Goal: Information Seeking & Learning: Learn about a topic

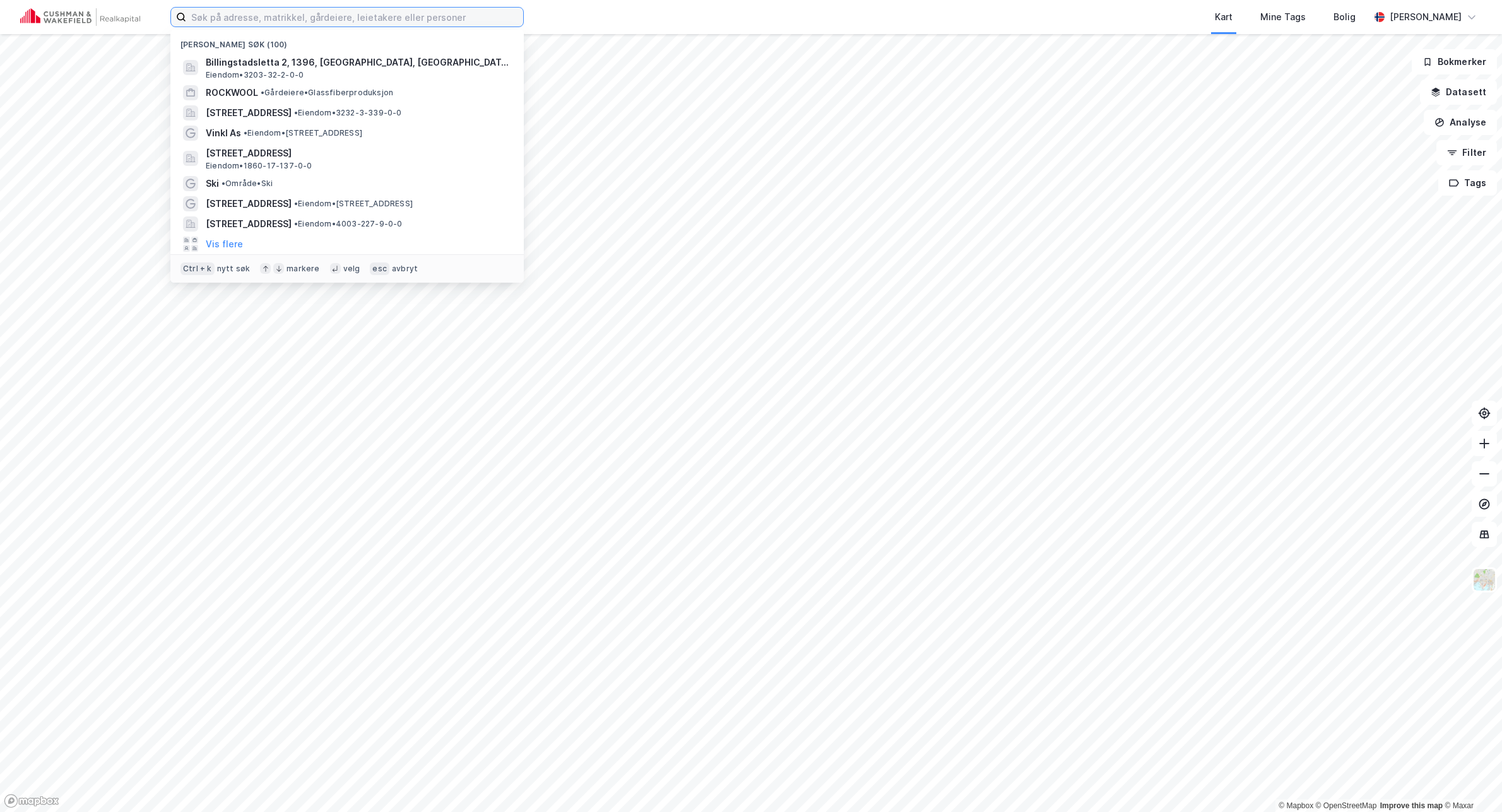
click at [311, 20] on input at bounding box center [354, 17] width 337 height 19
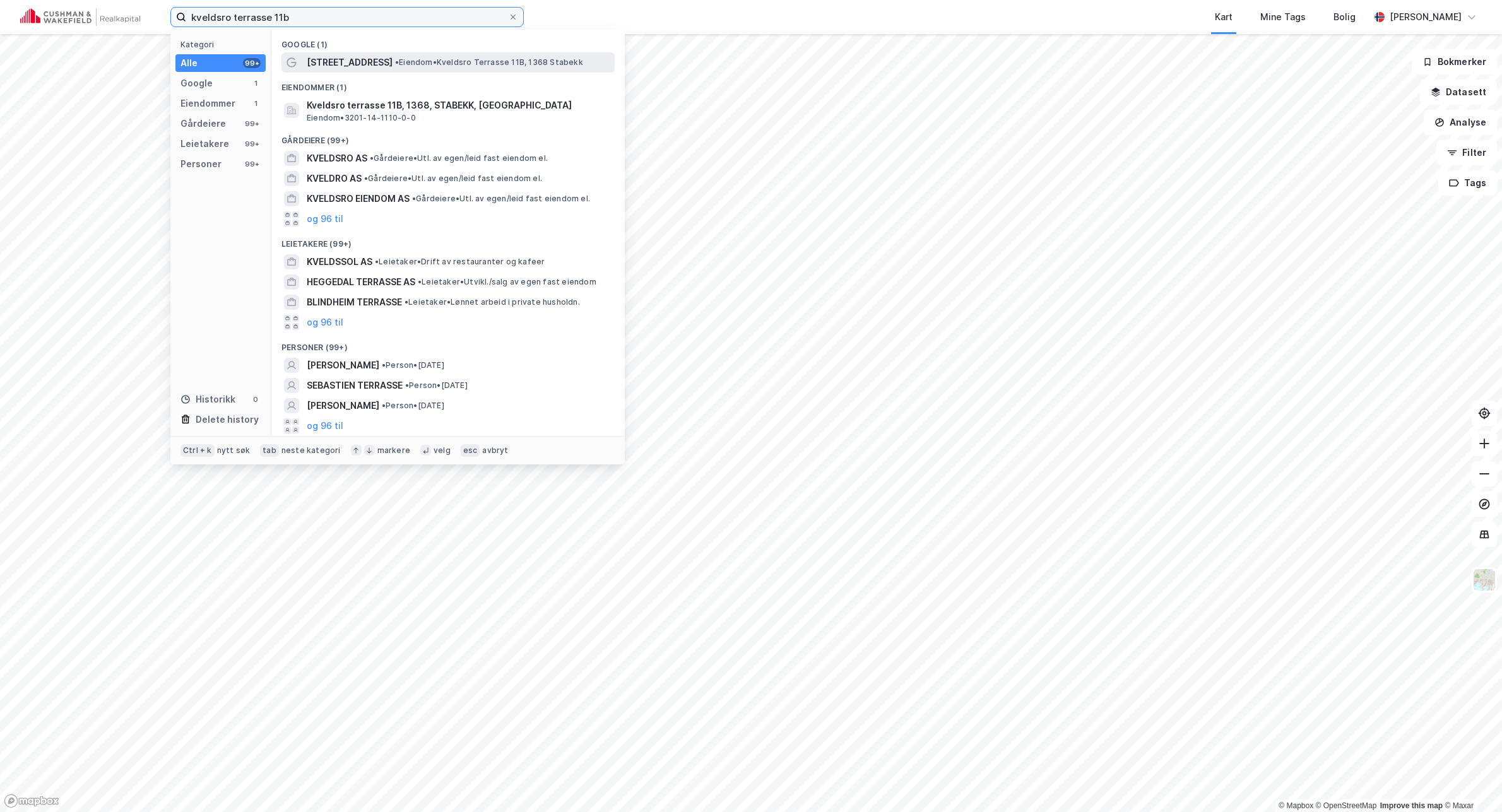
type input "kveldsro terrasse 11b"
click at [393, 62] on span "[STREET_ADDRESS]" at bounding box center [349, 63] width 86 height 15
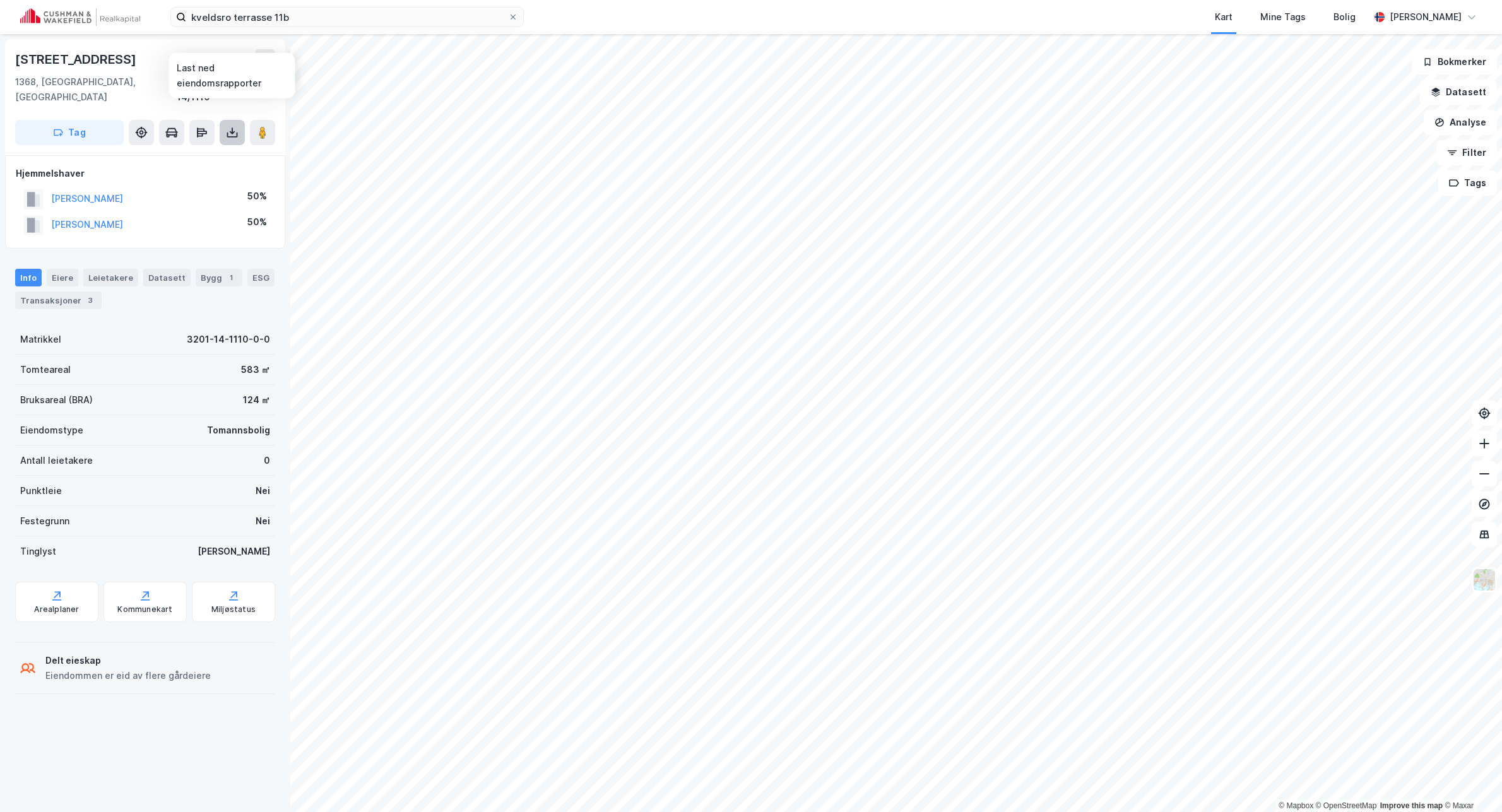
click at [234, 133] on icon at bounding box center [232, 135] width 11 height 5
click at [181, 153] on div "Last ned grunnbok" at bounding box center [170, 158] width 74 height 10
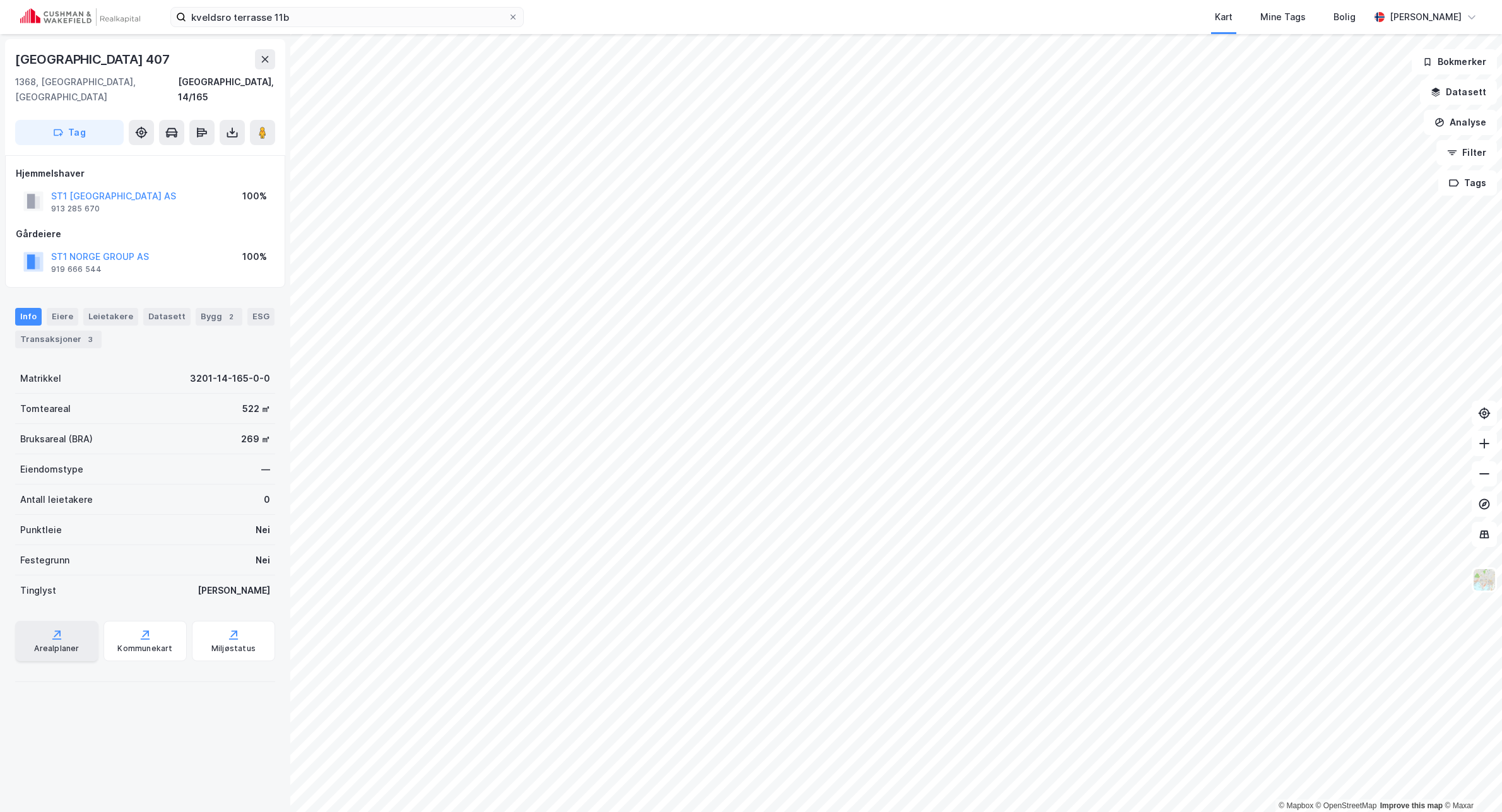
click at [49, 626] on div "Arealplaner" at bounding box center [57, 641] width 84 height 40
